Goal: Task Accomplishment & Management: Complete application form

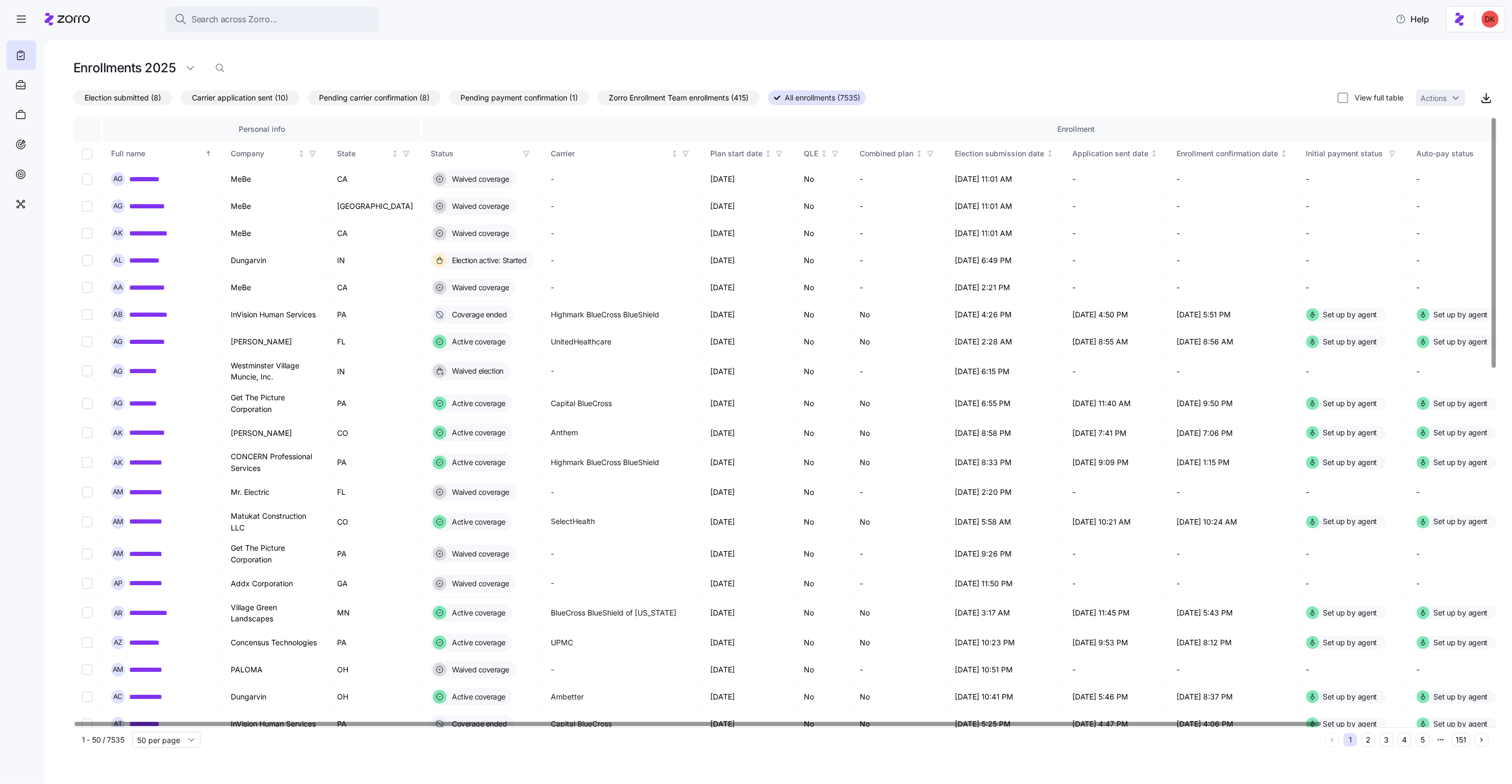
click at [202, 725] on div at bounding box center [697, 723] width 1246 height 4
click at [89, 341] on input "Select record 7" at bounding box center [87, 341] width 11 height 11
checkbox input "true"
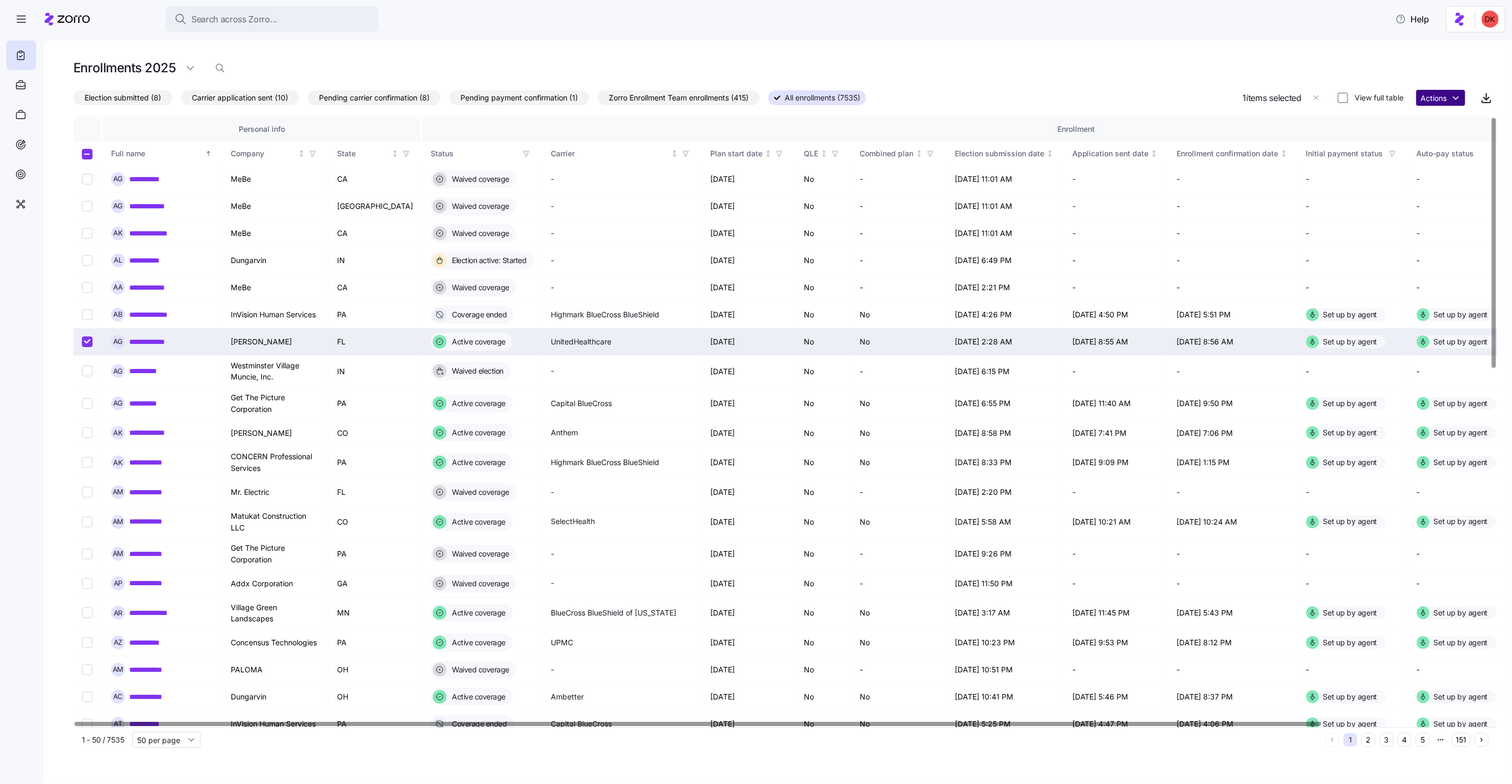
click at [1443, 101] on html "**********" at bounding box center [756, 388] width 1512 height 777
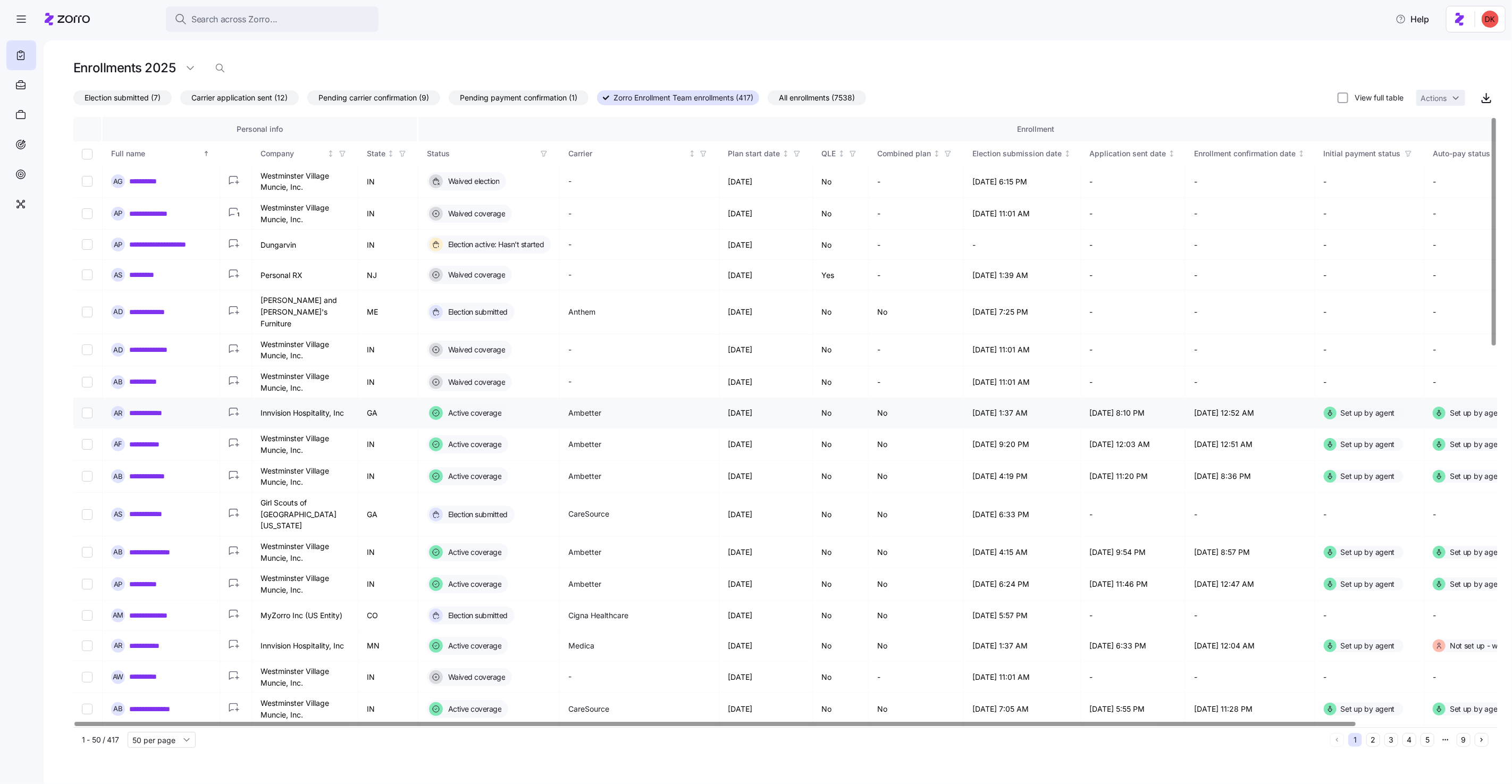
click at [85, 407] on input "Select record 8" at bounding box center [87, 413] width 11 height 11
checkbox input "true"
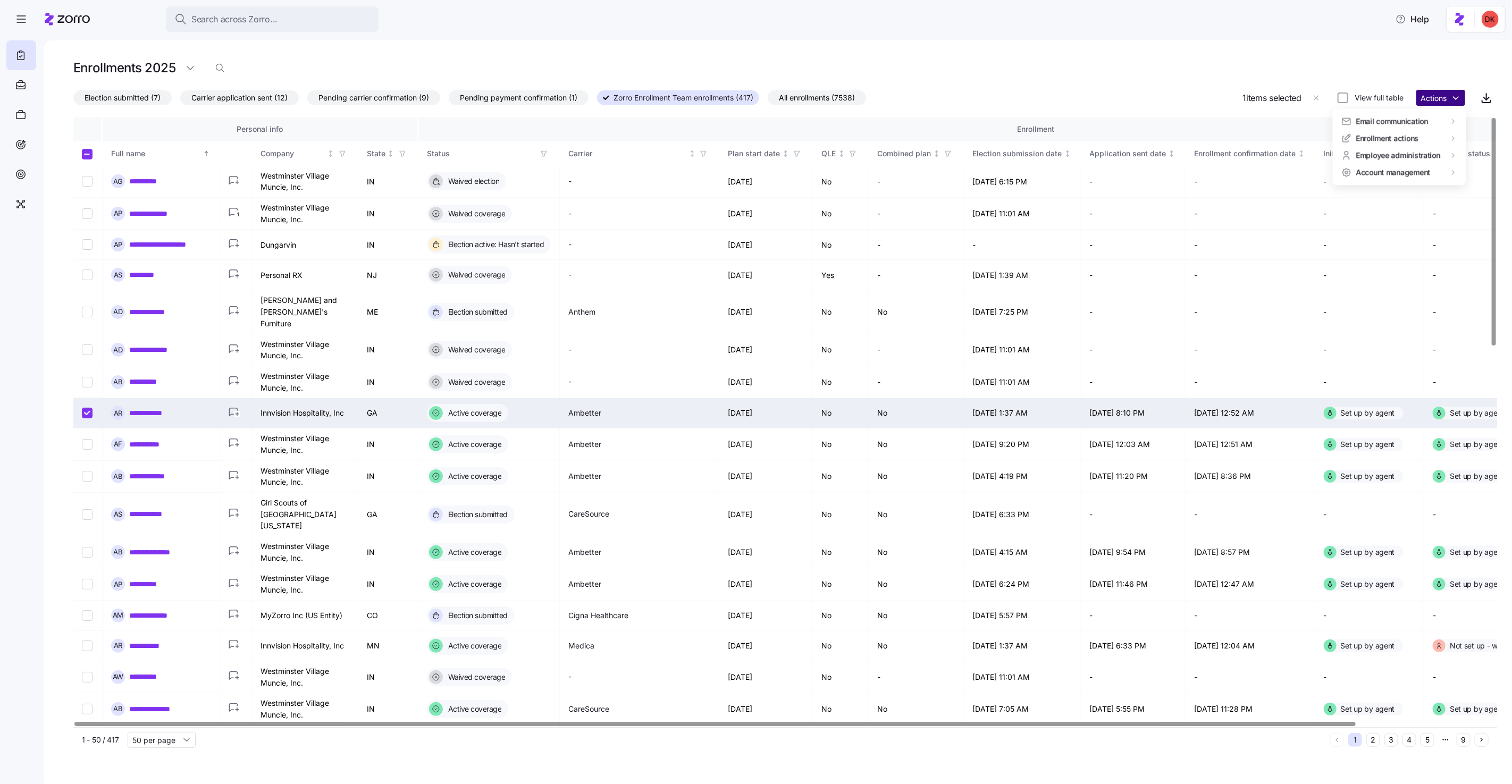
click at [1434, 99] on html "**********" at bounding box center [756, 388] width 1512 height 777
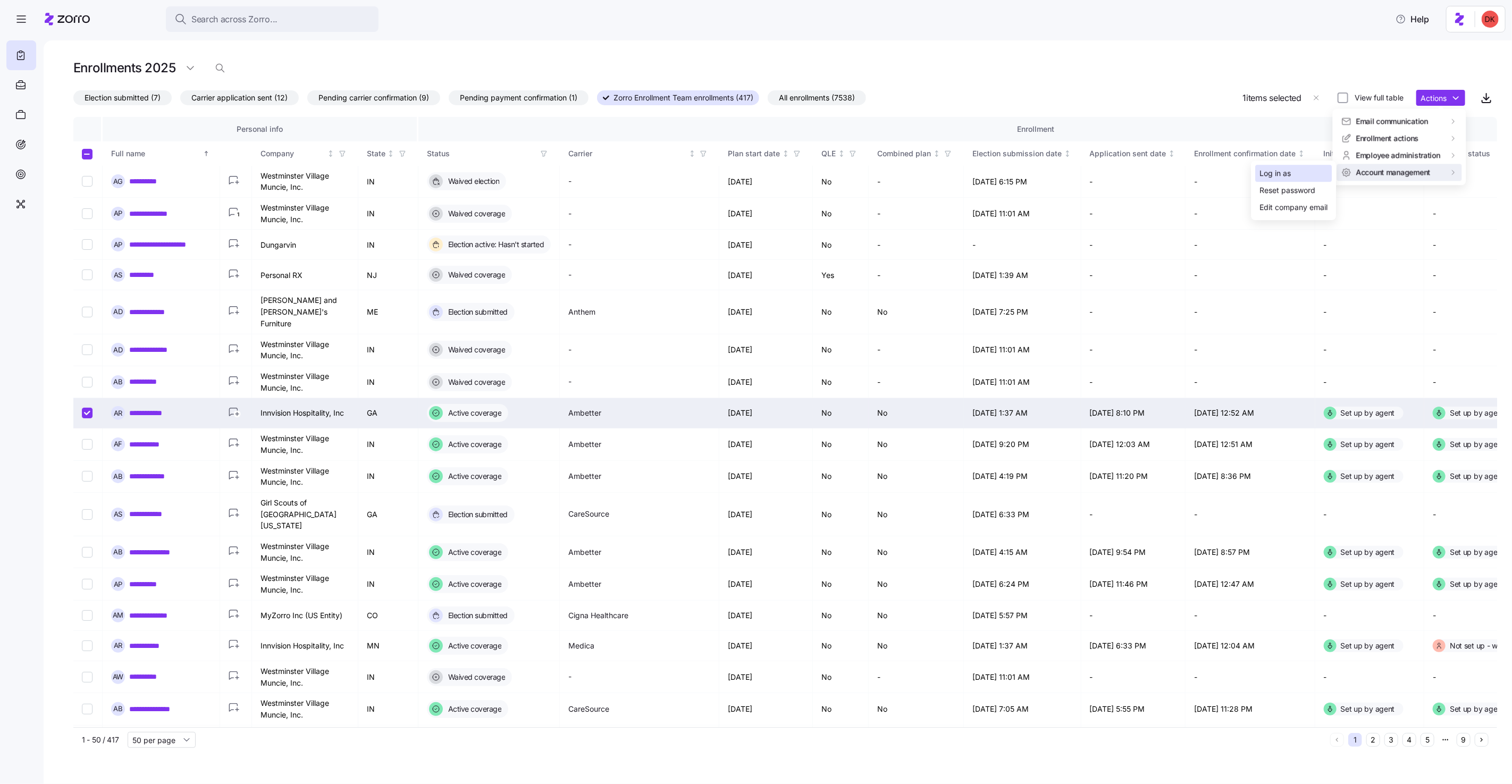
click at [1283, 173] on div "Log in as" at bounding box center [1275, 173] width 32 height 12
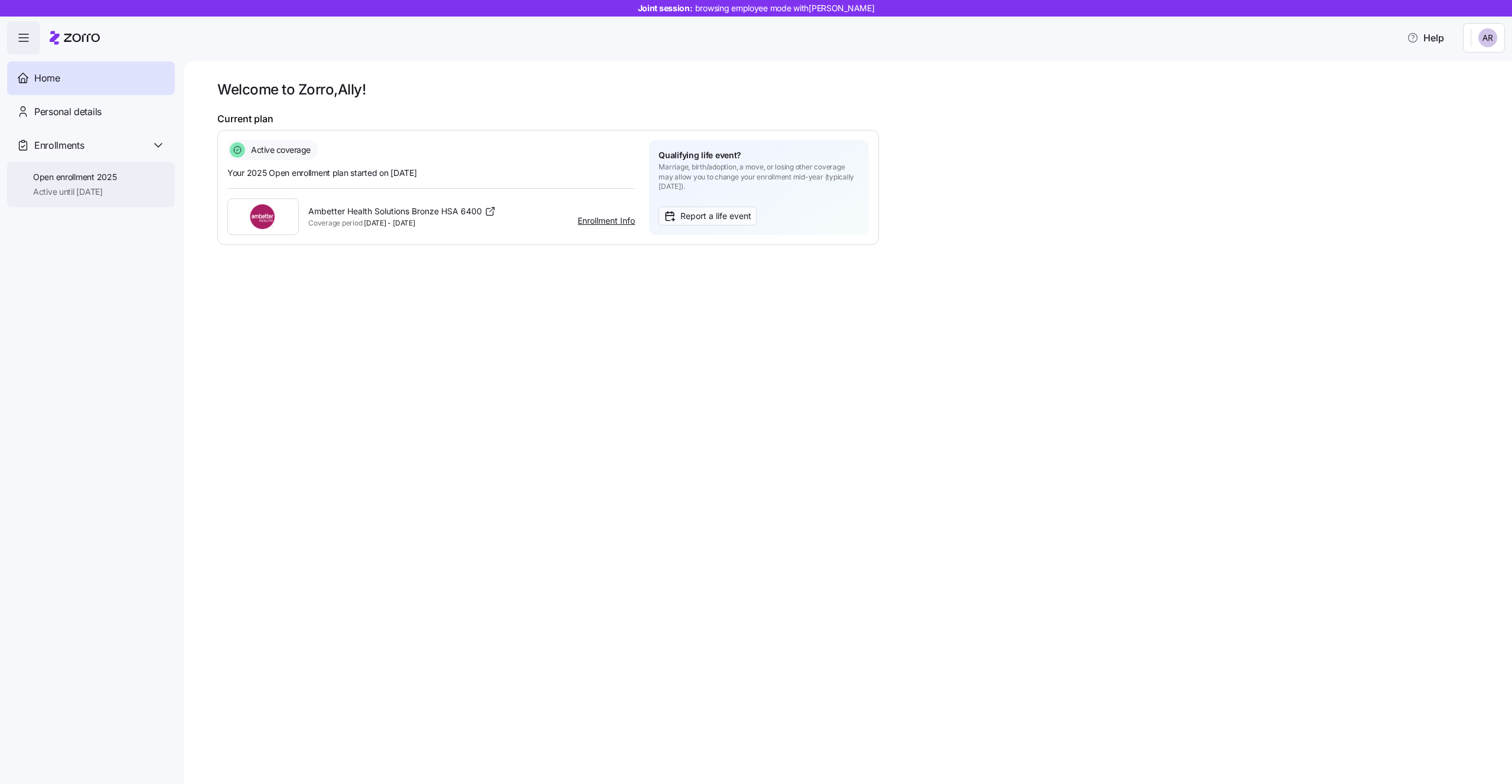
click at [96, 181] on span "Open enrollment 2025" at bounding box center [75, 177] width 83 height 12
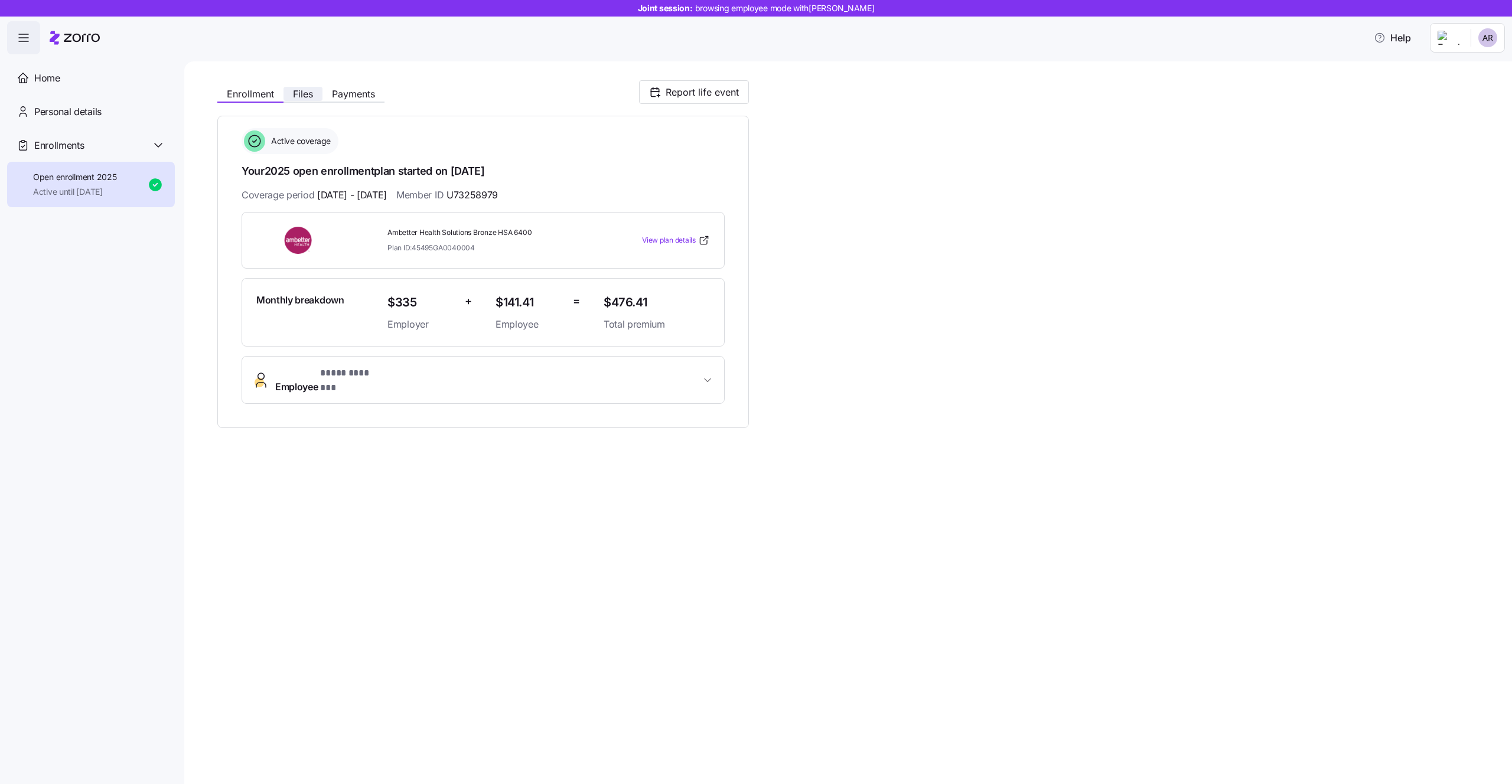
click at [303, 93] on span "Files" at bounding box center [303, 94] width 20 height 9
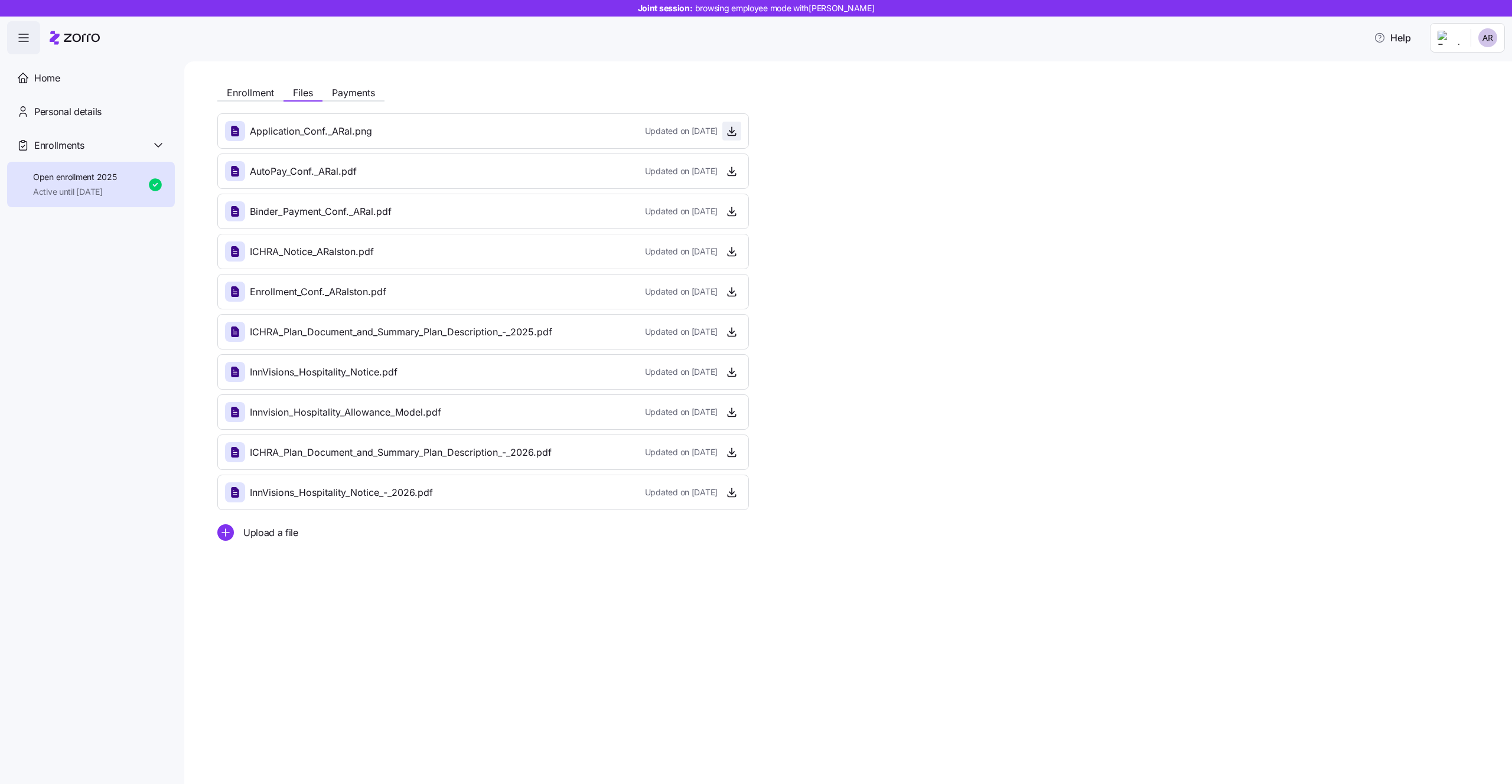
click at [733, 132] on icon "button" at bounding box center [731, 132] width 5 height 3
click at [734, 171] on icon "button" at bounding box center [732, 171] width 12 height 12
click at [97, 109] on span "Personal details" at bounding box center [68, 112] width 67 height 15
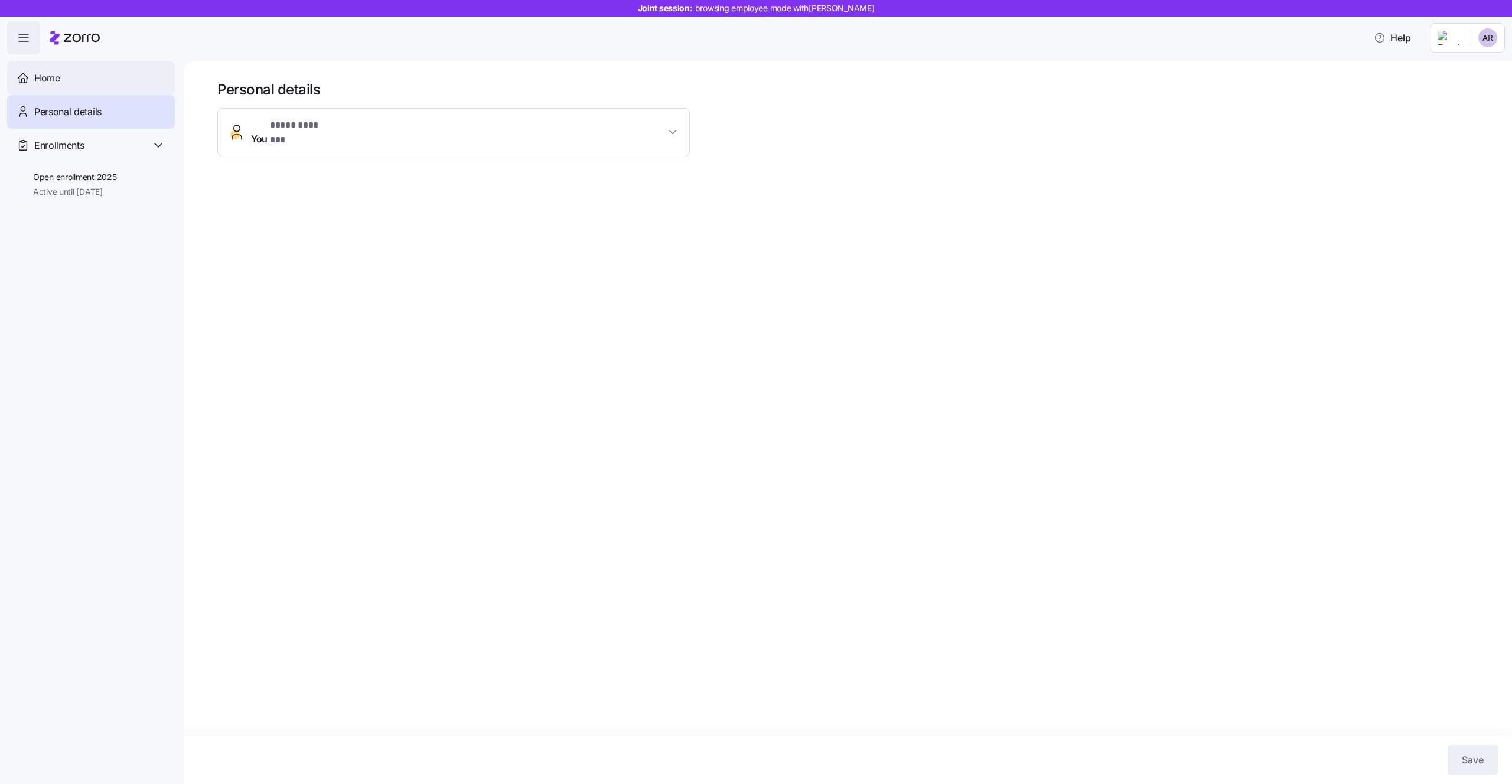
click at [87, 75] on div "Home" at bounding box center [100, 78] width 131 height 15
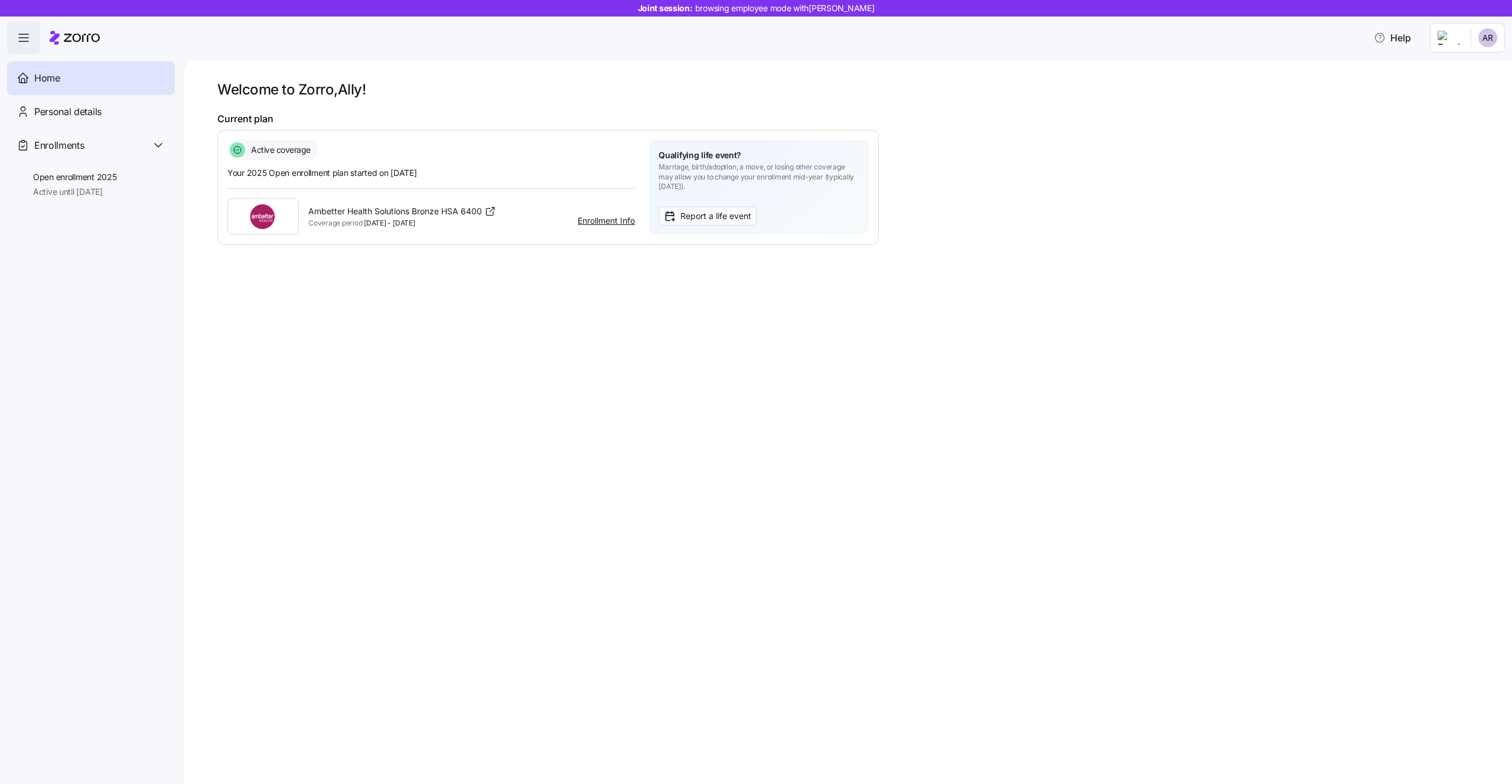
click at [593, 216] on link "Enrollment Info" at bounding box center [606, 220] width 58 height 10
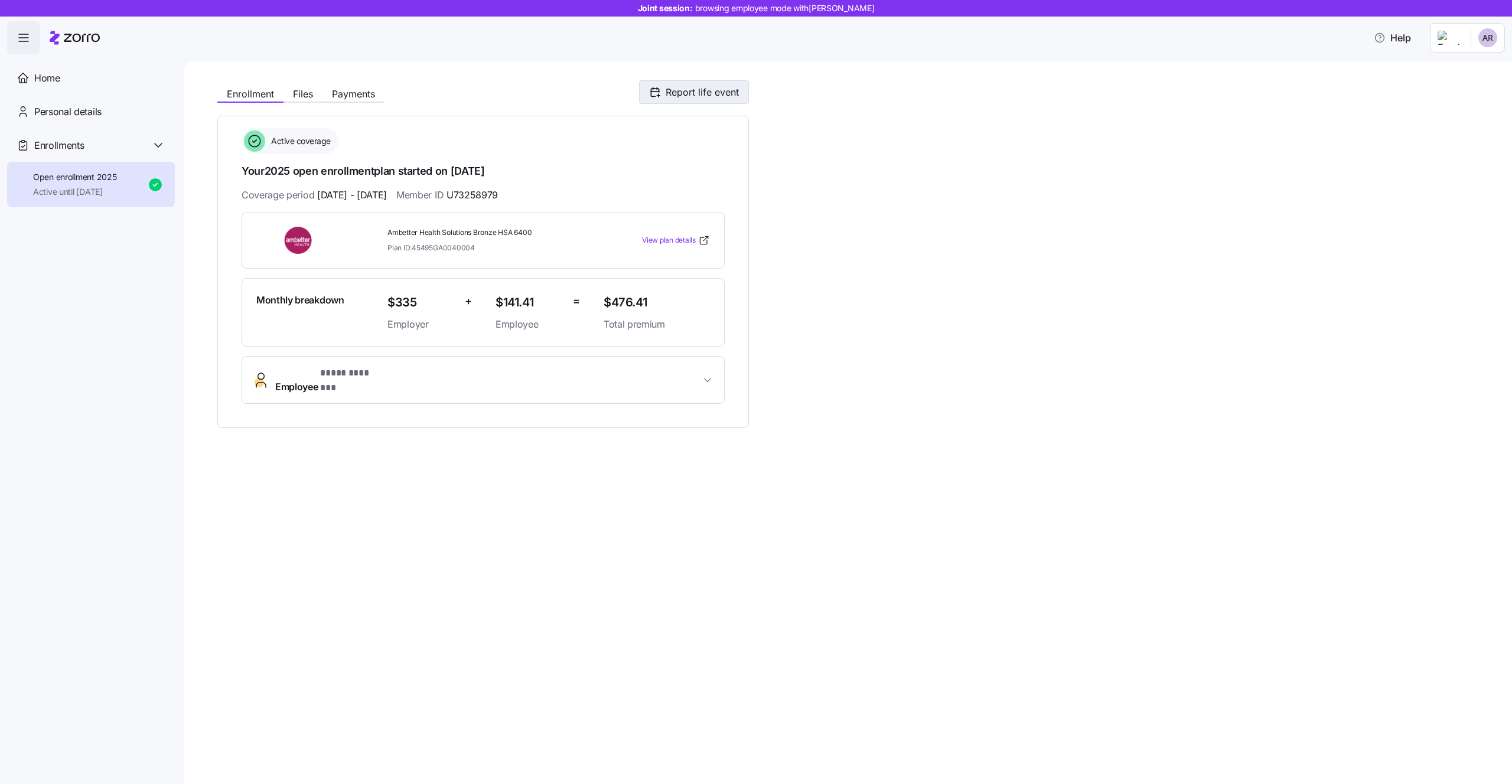
click at [658, 89] on icon "button" at bounding box center [655, 93] width 8 height 8
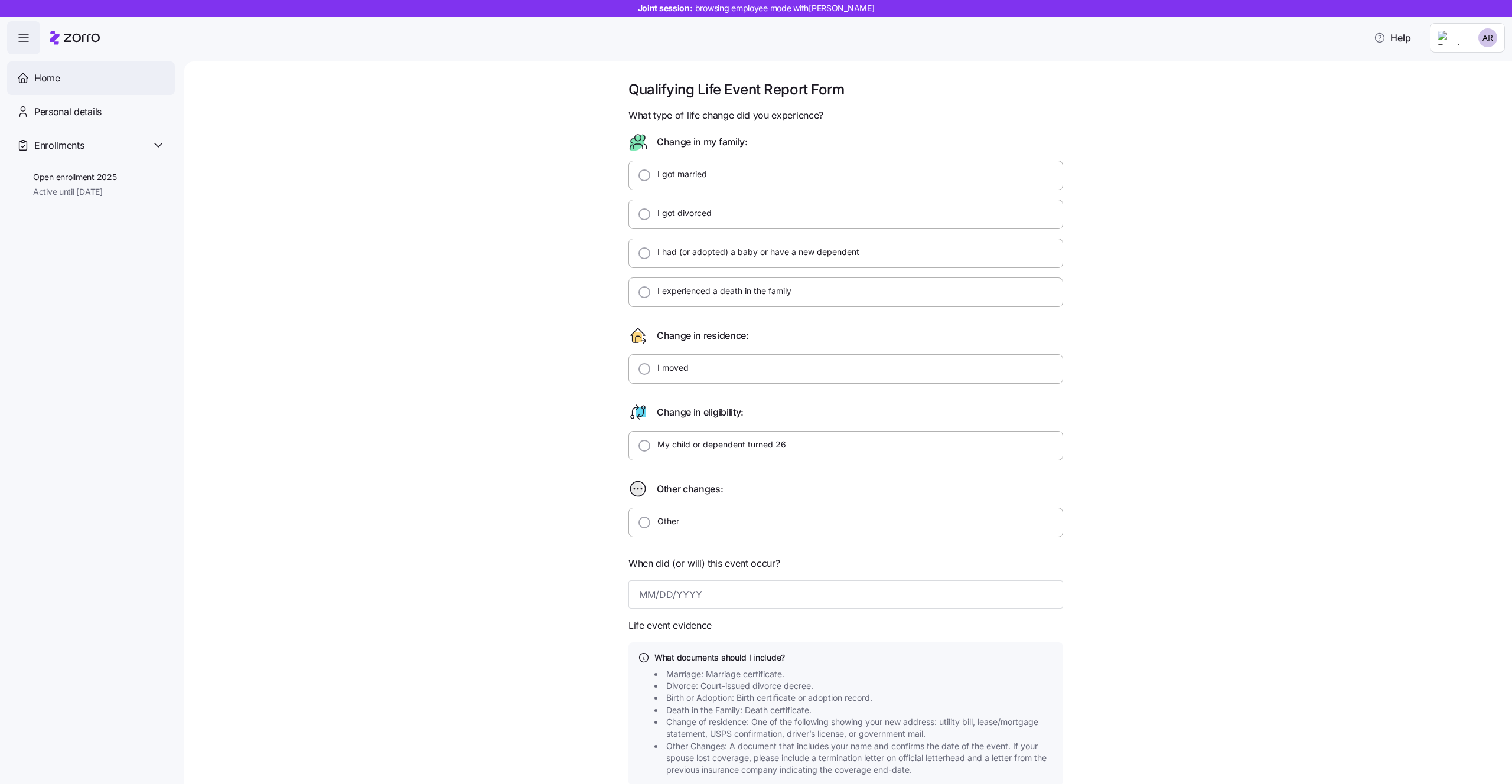
click at [81, 83] on div "Home" at bounding box center [100, 78] width 131 height 15
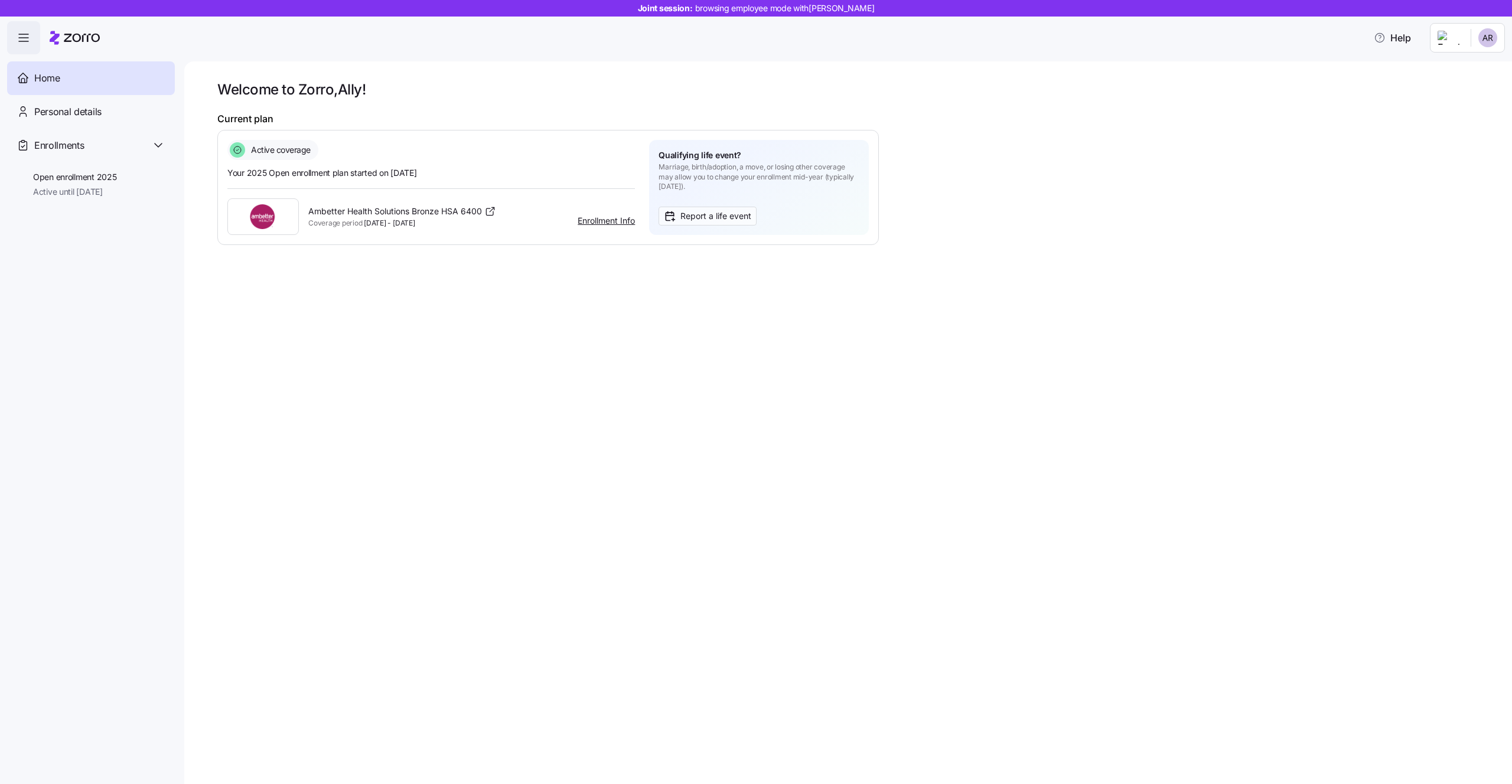
click at [715, 204] on div "Qualifying life event? Marriage, birth/adoption, a move, or losing other covera…" at bounding box center [759, 187] width 201 height 76
click at [713, 216] on span "Report a life event" at bounding box center [715, 216] width 71 height 13
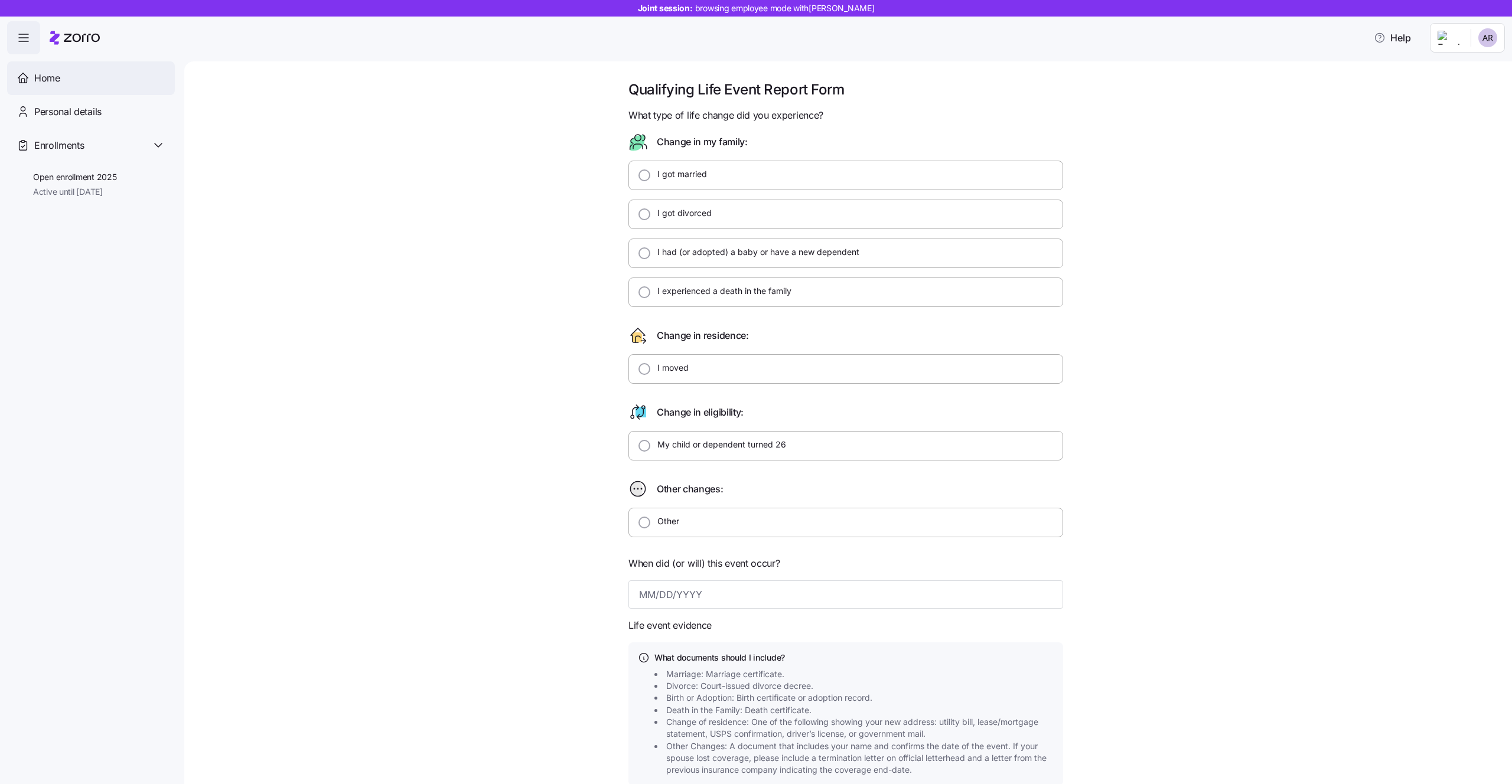
click at [81, 73] on div "Home" at bounding box center [100, 78] width 131 height 15
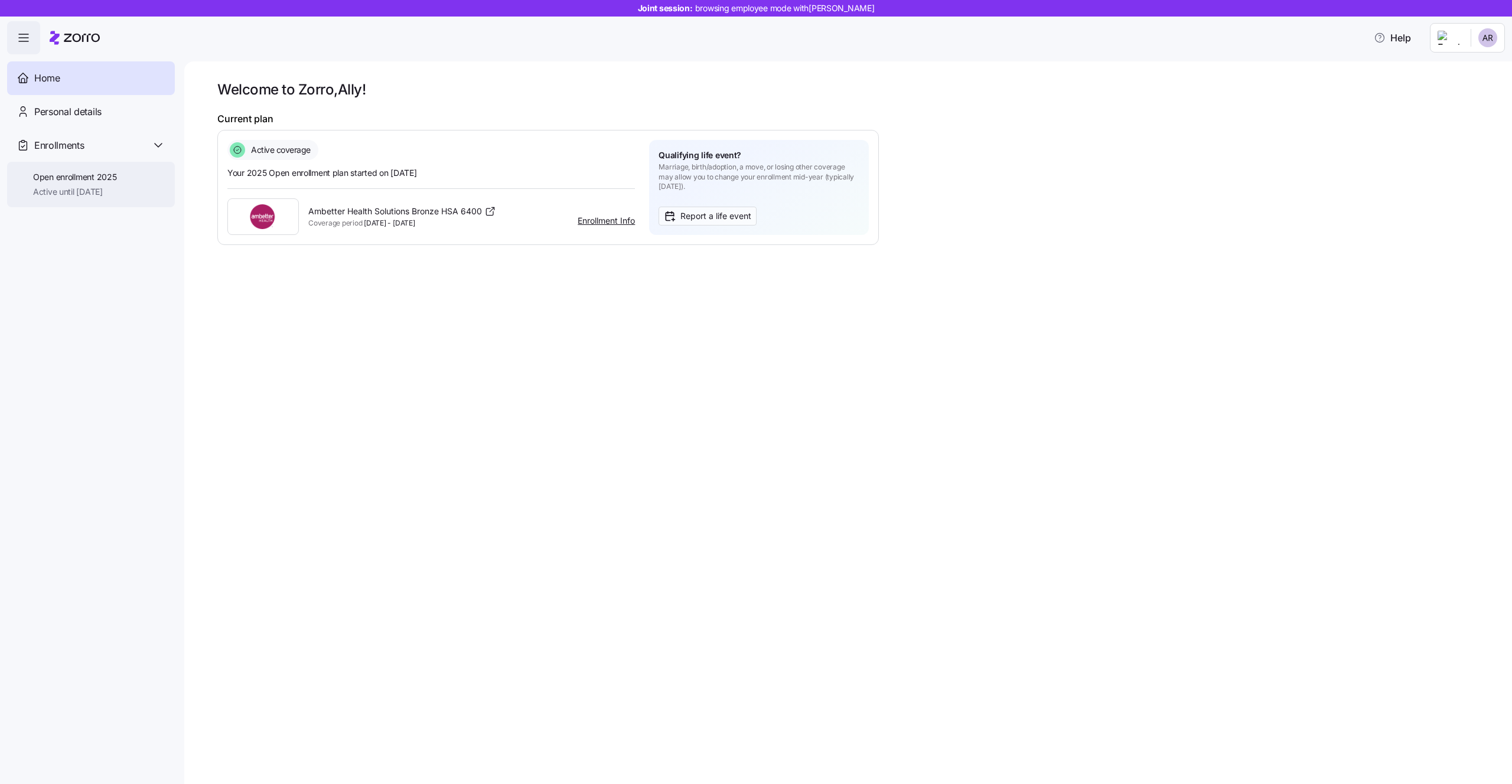
click at [65, 195] on span "Active until [DATE]" at bounding box center [75, 192] width 83 height 12
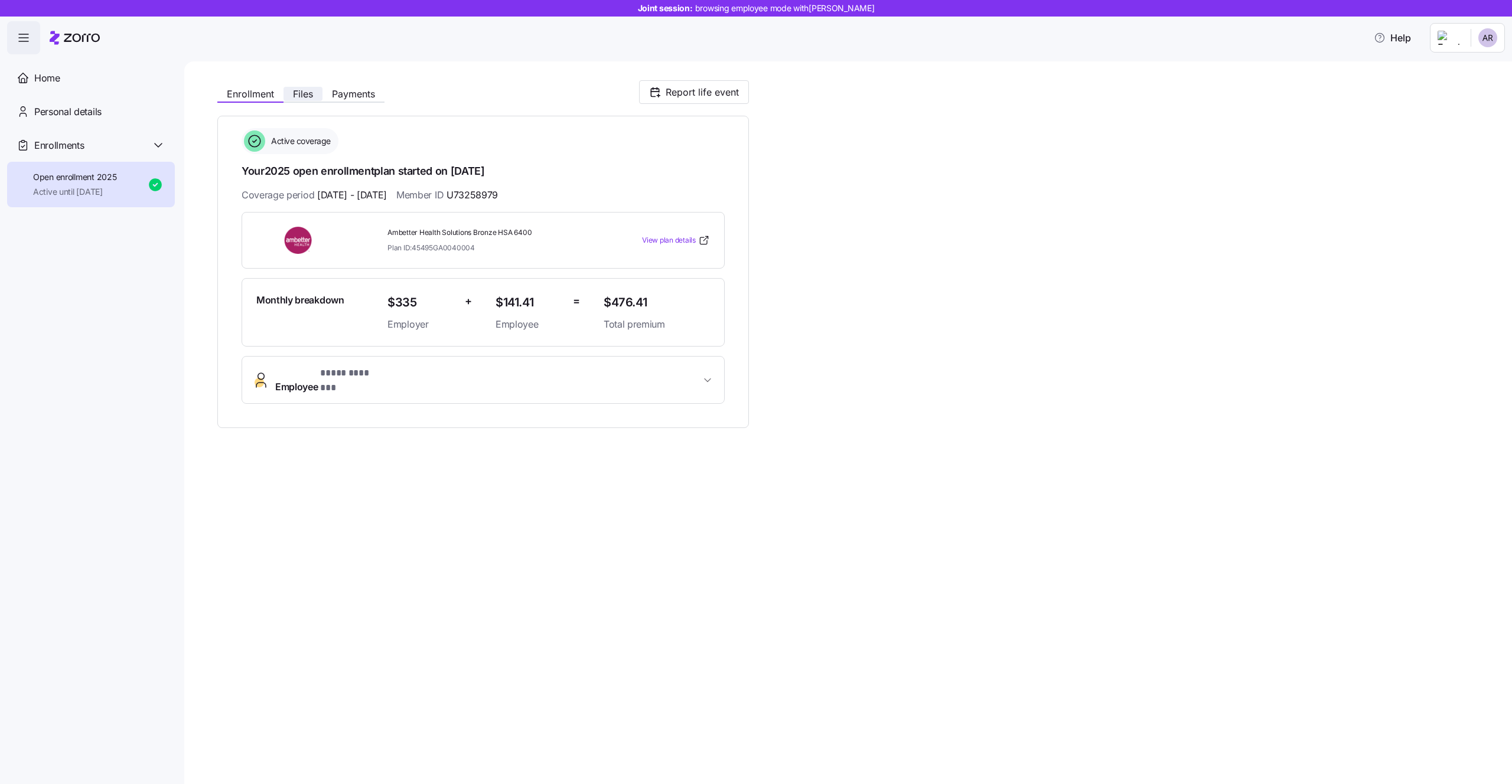
click at [301, 94] on span "Files" at bounding box center [303, 94] width 20 height 9
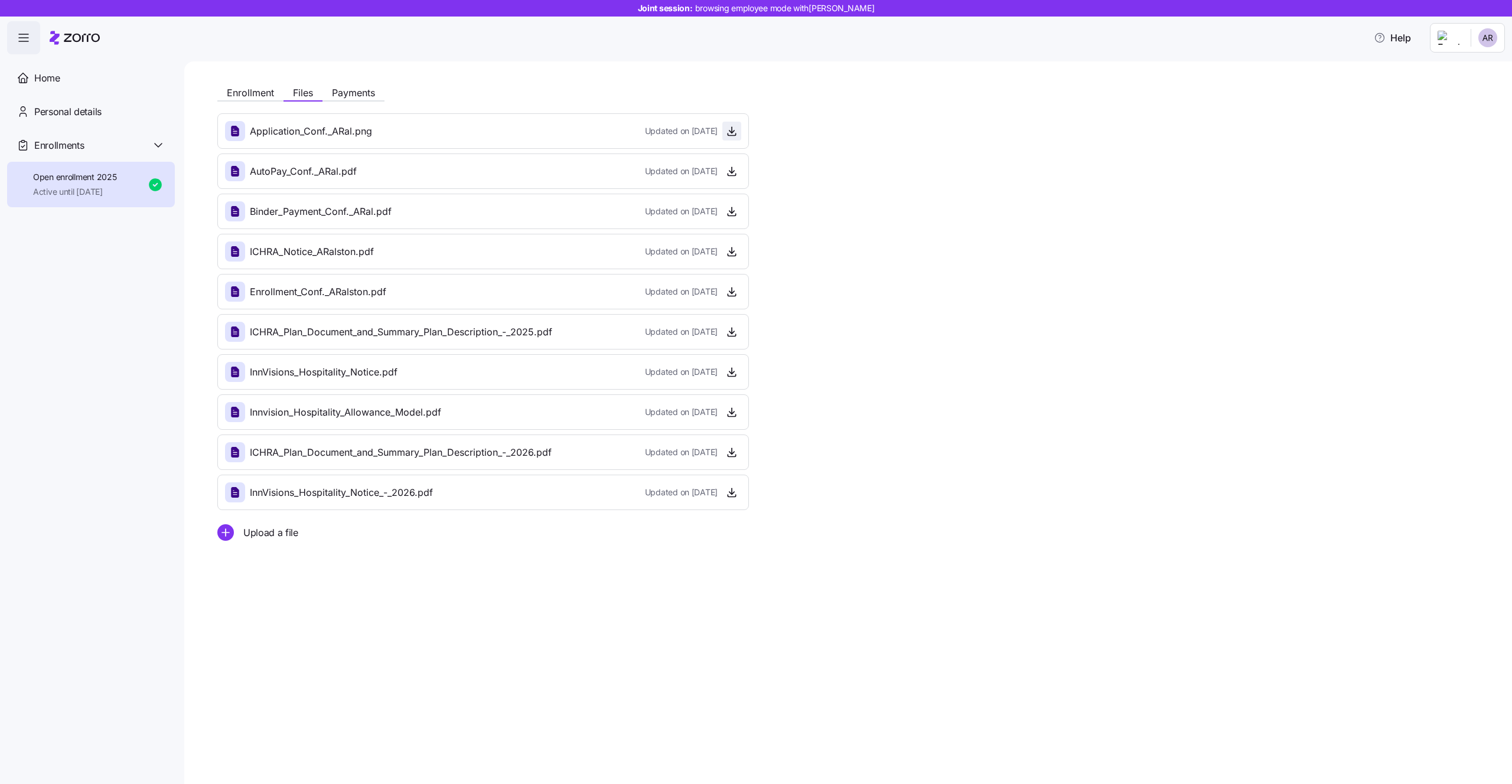
click at [733, 130] on icon "button" at bounding box center [732, 131] width 12 height 12
click at [253, 97] on span "Enrollment" at bounding box center [250, 93] width 47 height 9
